Goal: Task Accomplishment & Management: Use online tool/utility

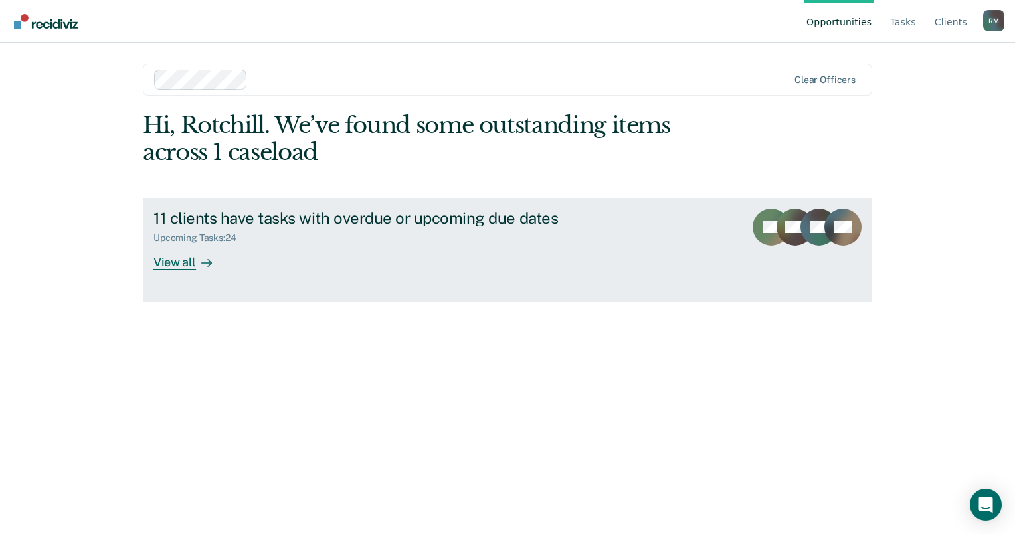
click at [207, 271] on link "11 clients have tasks with overdue or upcoming due dates Upcoming Tasks : 24 Vi…" at bounding box center [507, 250] width 729 height 104
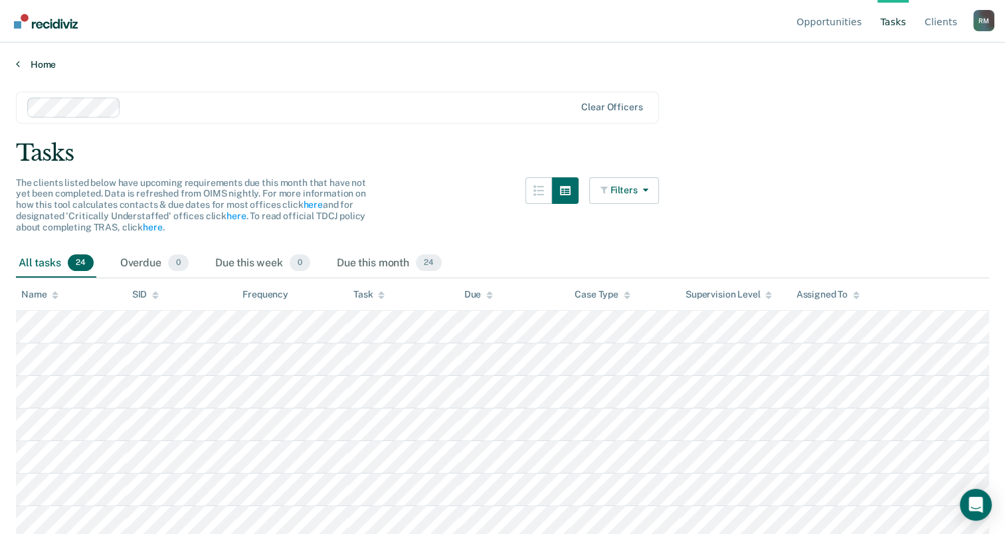
click at [38, 62] on link "Home" at bounding box center [502, 64] width 973 height 12
